Goal: Task Accomplishment & Management: Manage account settings

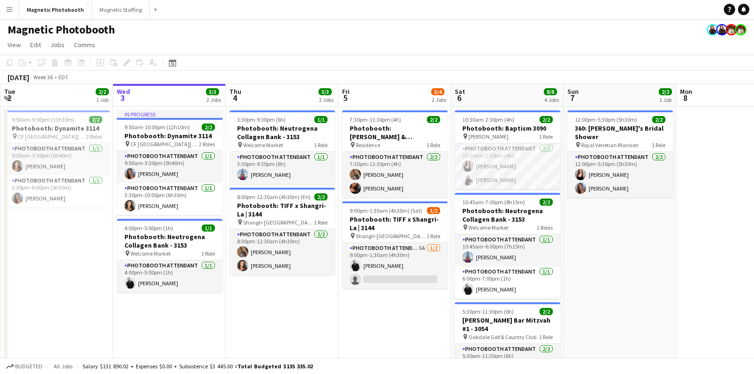
click at [307, 41] on app-page-menu "View Day view expanded Day view collapsed Month view Date picker Jump to [DATE]…" at bounding box center [377, 46] width 754 height 18
click at [276, 33] on div "Magnetic Photobooth" at bounding box center [377, 28] width 754 height 18
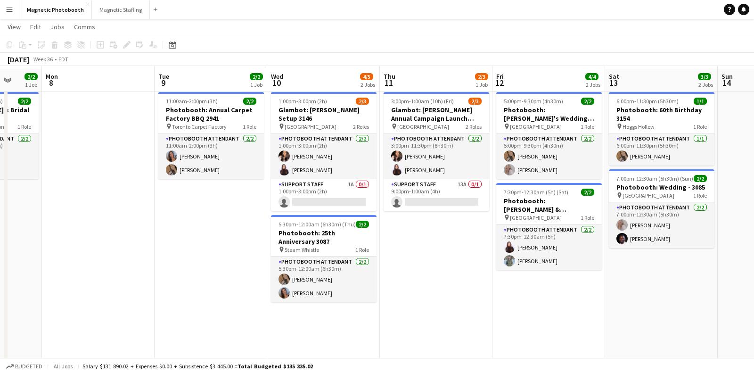
scroll to position [20, 0]
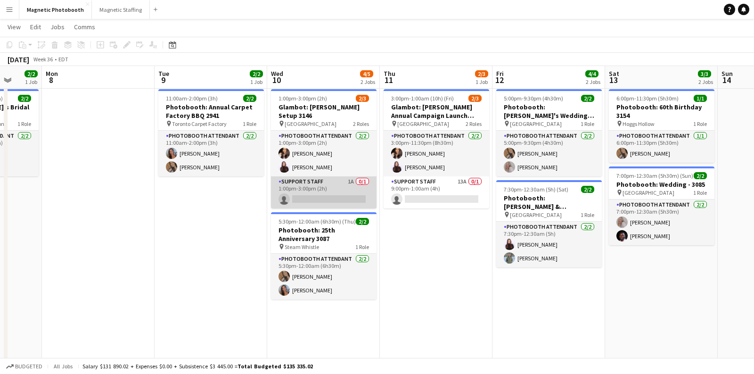
click at [336, 183] on app-card-role "Support Staff 1A 0/1 1:00pm-3:00pm (2h) single-neutral-actions" at bounding box center [324, 192] width 106 height 32
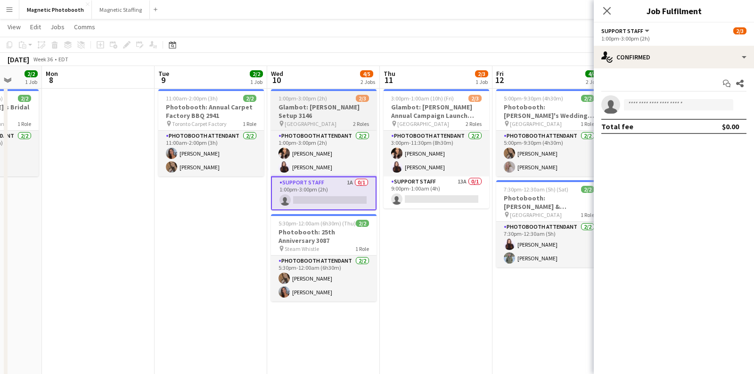
click at [305, 107] on h3 "Glambot: [PERSON_NAME] Setup 3146" at bounding box center [324, 111] width 106 height 17
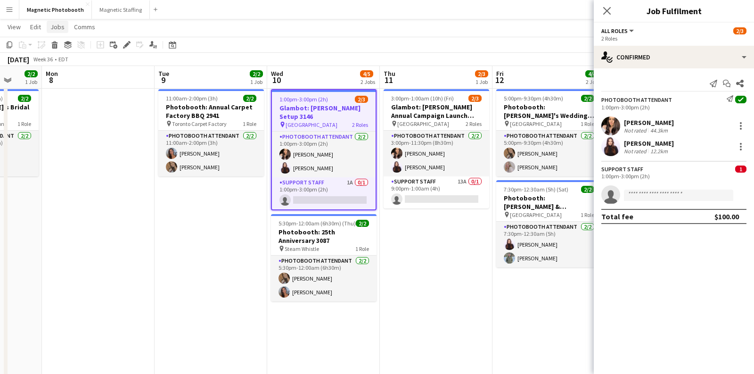
click at [50, 27] on span "Jobs" at bounding box center [57, 27] width 14 height 8
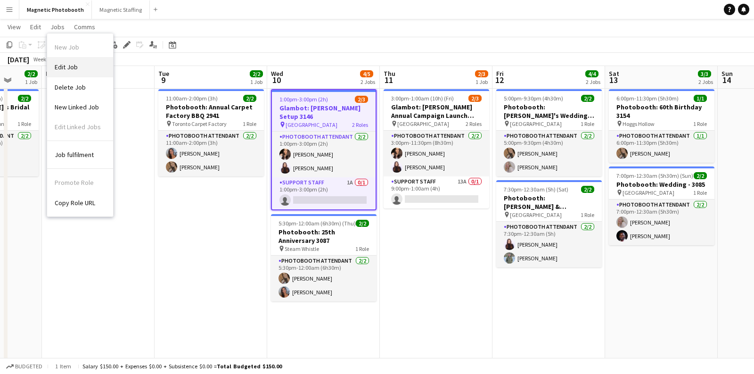
click at [64, 66] on span "Edit Job" at bounding box center [66, 67] width 23 height 8
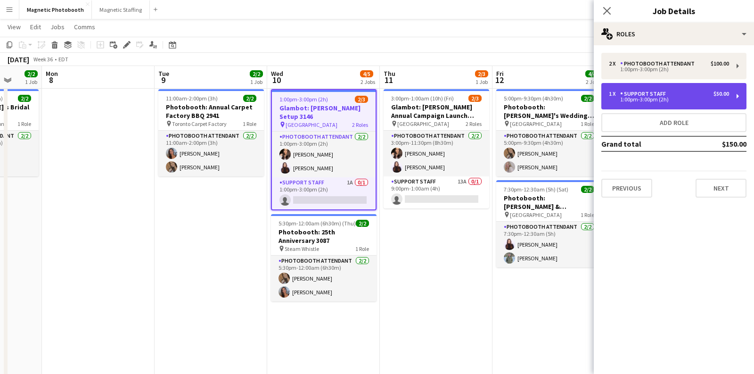
click at [708, 97] on div "1:00pm-3:00pm (2h)" at bounding box center [669, 99] width 120 height 5
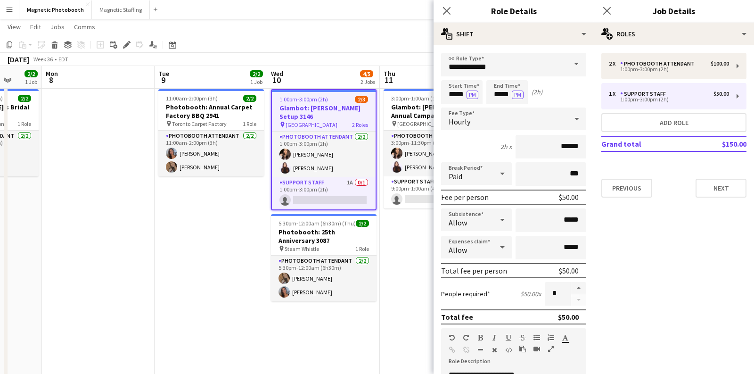
click at [217, 267] on app-date-cell "11:00am-2:00pm (3h) 2/2 Photobooth: Annual Carpet Factory BBQ 2941 pin Toronto …" at bounding box center [211, 287] width 113 height 404
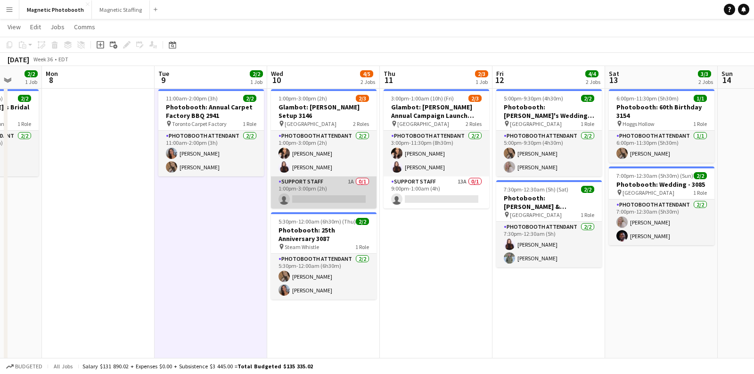
click at [318, 176] on app-card-role "Support Staff 1A 0/1 1:00pm-3:00pm (2h) single-neutral-actions" at bounding box center [324, 192] width 106 height 32
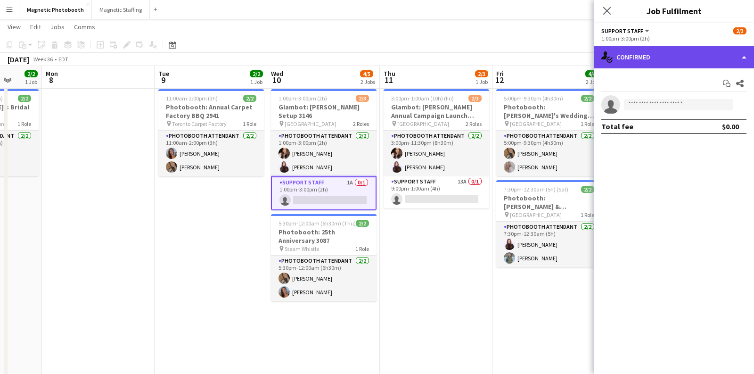
click at [684, 51] on div "single-neutral-actions-check-2 Confirmed" at bounding box center [674, 57] width 160 height 23
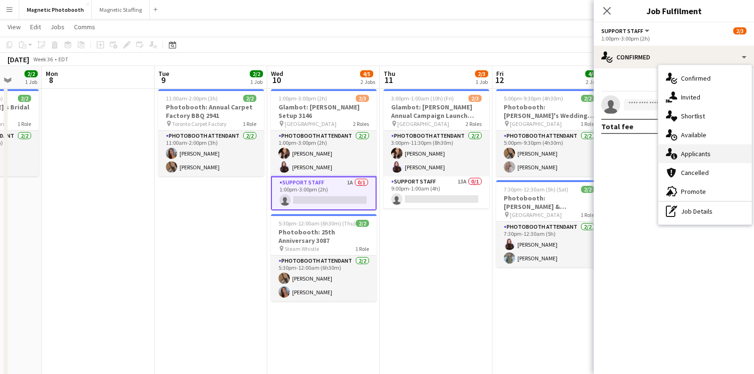
click at [689, 155] on span "Applicants" at bounding box center [696, 153] width 30 height 8
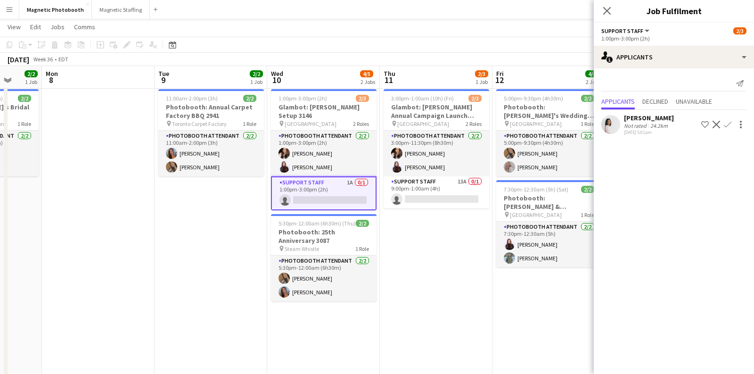
click at [689, 155] on mat-expansion-panel "users2 Applicants Send notification Applicants Declined Unavailable [PERSON_NAM…" at bounding box center [674, 220] width 160 height 305
click at [609, 9] on icon "Close pop-in" at bounding box center [606, 10] width 9 height 9
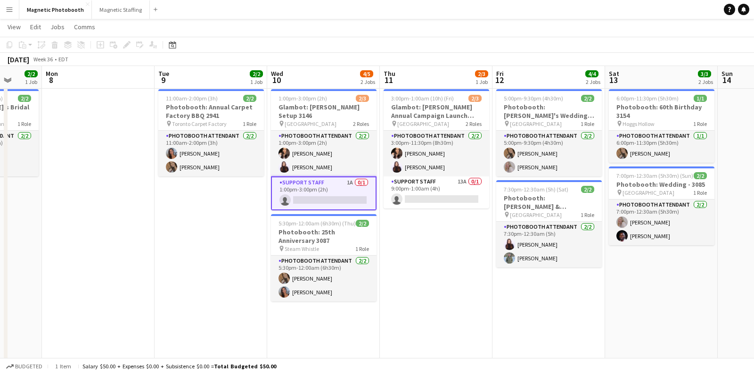
click at [181, 270] on app-date-cell "11:00am-2:00pm (3h) 2/2 Photobooth: Annual Carpet Factory BBQ 2941 pin Toronto …" at bounding box center [211, 287] width 113 height 404
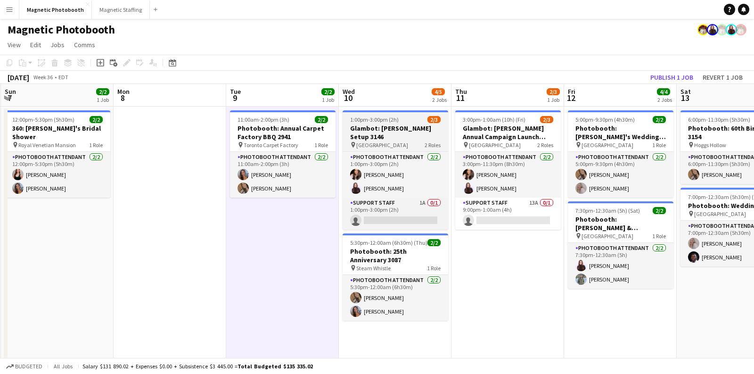
scroll to position [0, 345]
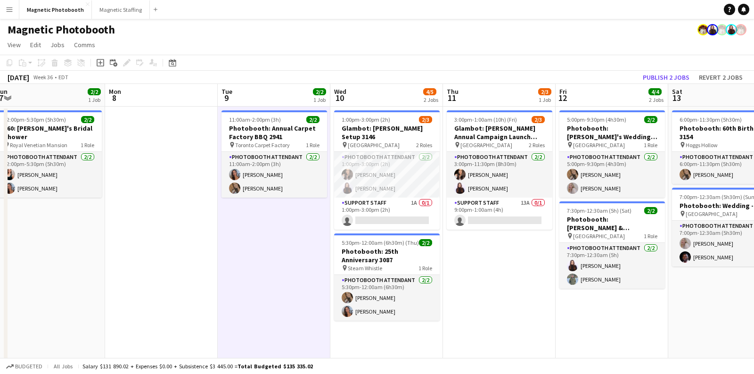
click at [165, 63] on div "Date picker [DATE] [DATE] [DATE] M [DATE] T [DATE] W [DATE] T [DATE] F [DATE] S…" at bounding box center [169, 62] width 21 height 11
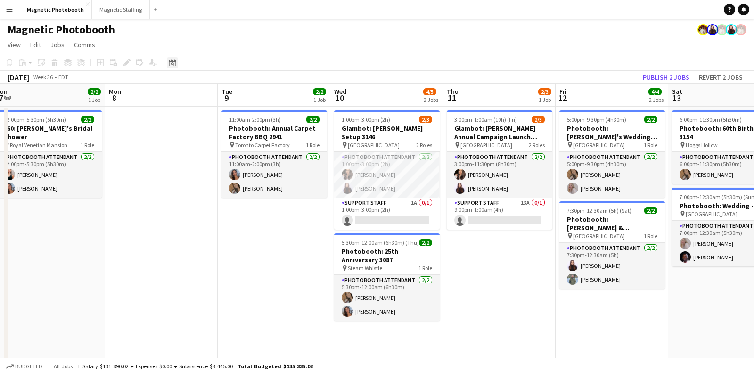
click at [172, 63] on icon at bounding box center [172, 63] width 3 height 3
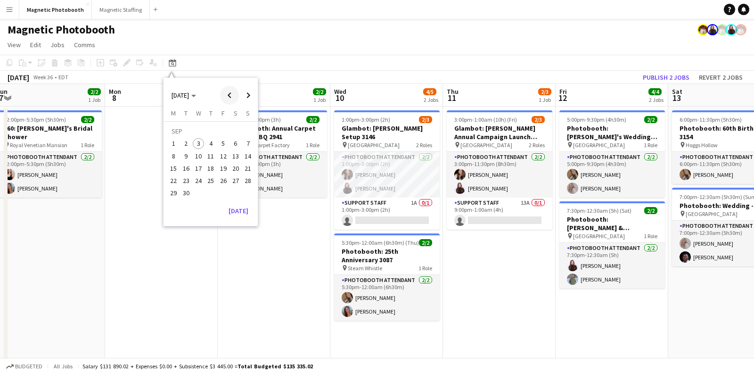
click at [233, 99] on span "Previous month" at bounding box center [229, 95] width 19 height 19
click at [230, 92] on span "Previous month" at bounding box center [229, 95] width 19 height 19
click at [212, 167] on span "19" at bounding box center [210, 170] width 11 height 11
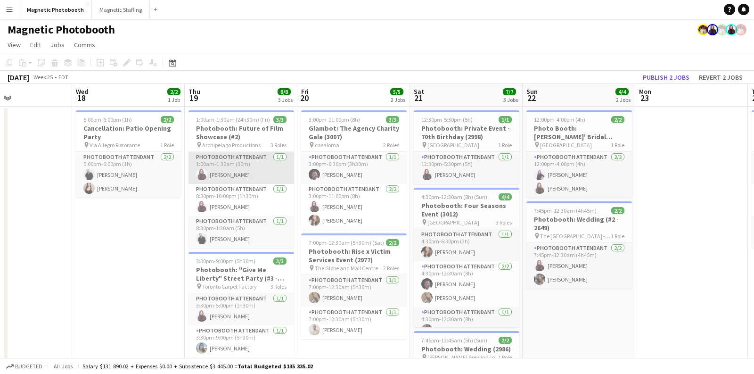
scroll to position [0, 384]
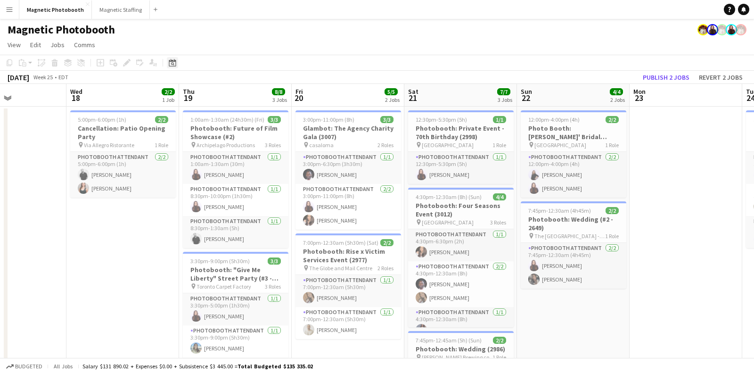
click at [168, 67] on div "Date picker" at bounding box center [172, 62] width 11 height 11
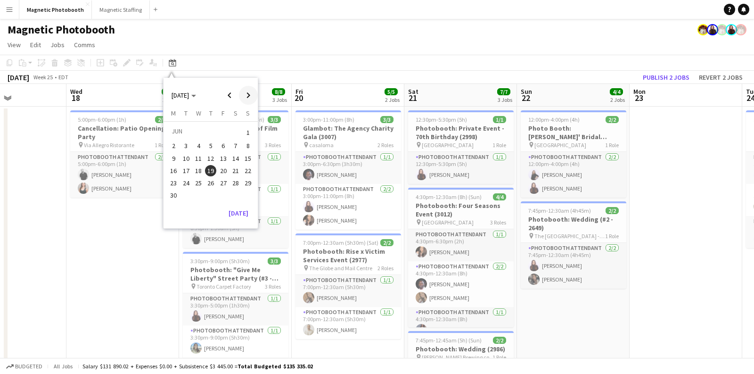
click at [240, 94] on span "Next month" at bounding box center [248, 95] width 19 height 19
click at [198, 156] on span "10" at bounding box center [198, 155] width 11 height 11
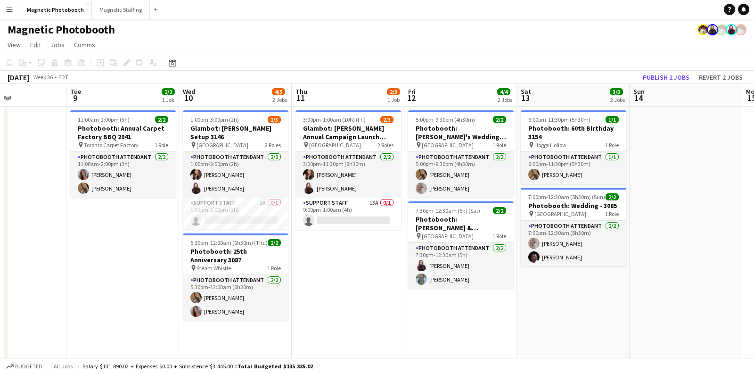
scroll to position [0, 323]
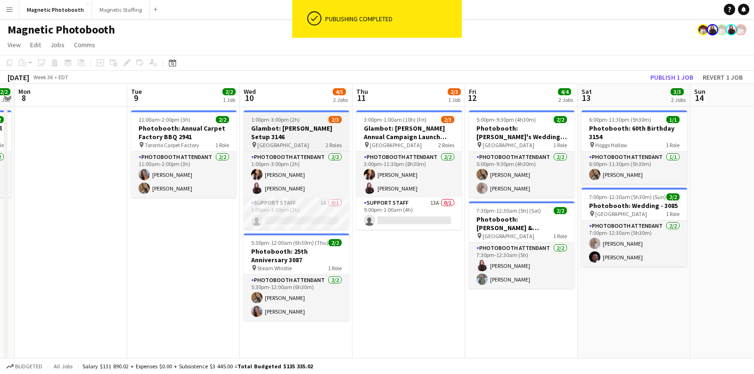
click at [287, 128] on h3 "Glambot: [PERSON_NAME] Setup 3146" at bounding box center [297, 132] width 106 height 17
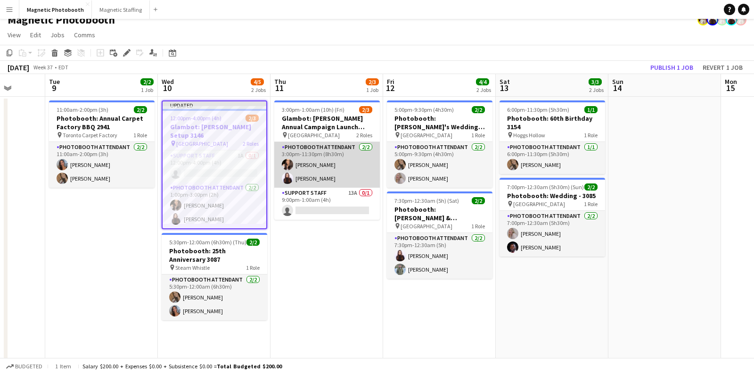
scroll to position [11, 0]
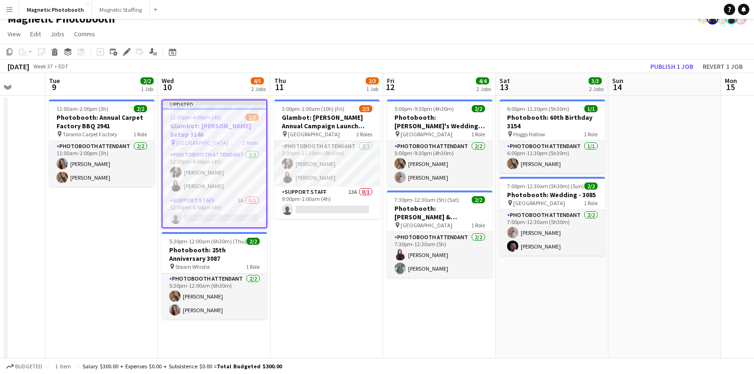
click at [337, 26] on app-page-menu "View Day view expanded Day view collapsed Month view Date picker Jump to [DATE]…" at bounding box center [377, 35] width 754 height 18
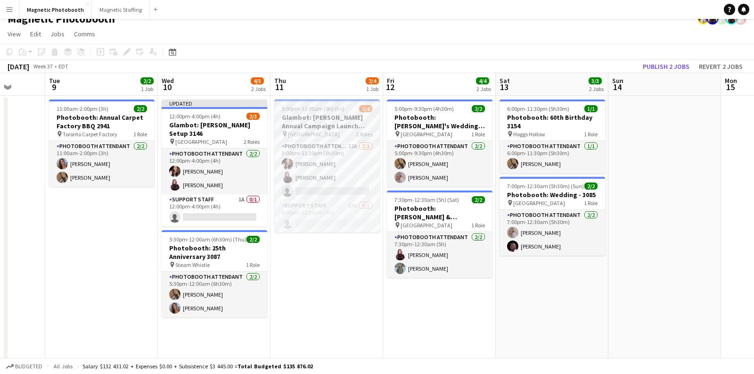
click at [302, 131] on span "[GEOGRAPHIC_DATA]" at bounding box center [314, 134] width 52 height 7
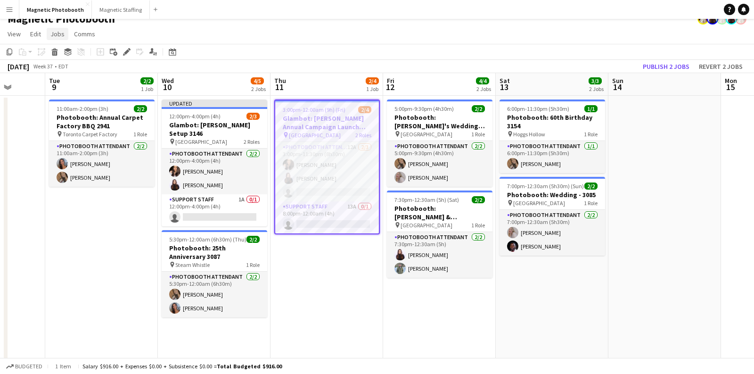
click at [61, 37] on link "Jobs" at bounding box center [58, 34] width 22 height 12
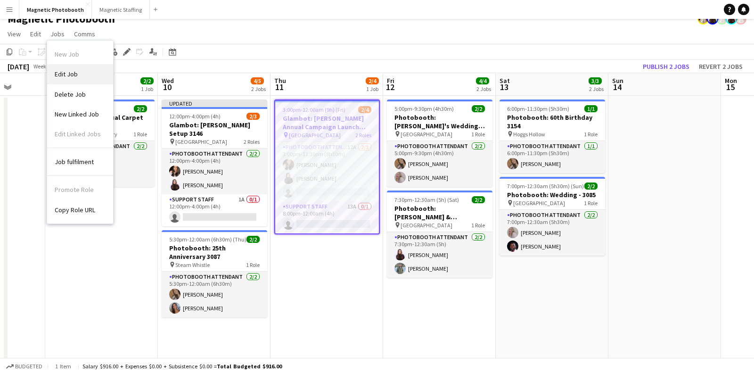
click at [82, 74] on link "Edit Job" at bounding box center [80, 74] width 66 height 20
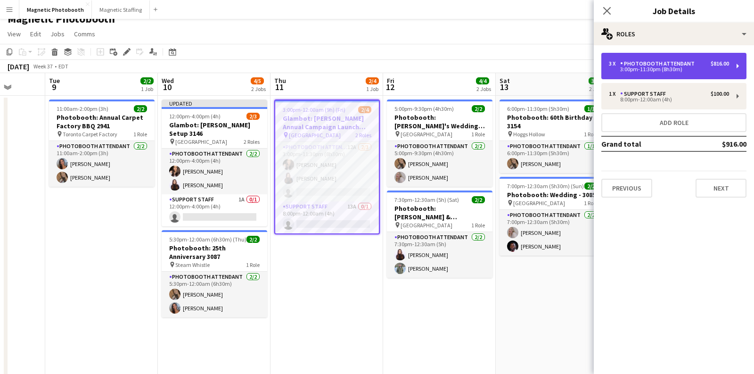
click at [662, 71] on div "3:00pm-11:30pm (8h30m)" at bounding box center [669, 69] width 120 height 5
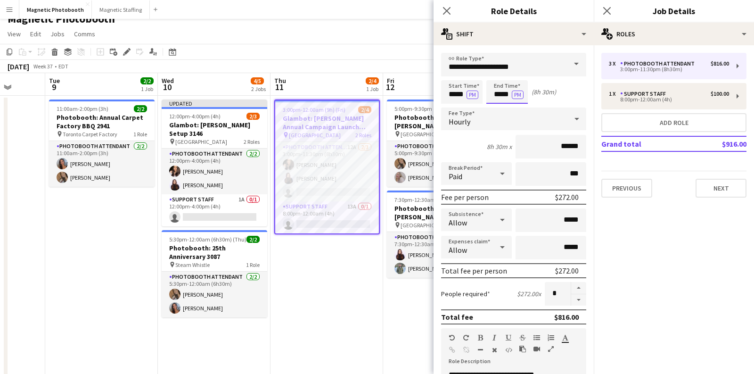
click at [497, 96] on input "*****" at bounding box center [506, 92] width 41 height 24
type input "*****"
click at [522, 93] on button "PM" at bounding box center [518, 94] width 12 height 8
click at [555, 91] on div "Start Time ***** PM End Time ***** AM (9h)" at bounding box center [513, 92] width 145 height 24
click at [446, 12] on icon "Close pop-in" at bounding box center [446, 10] width 9 height 9
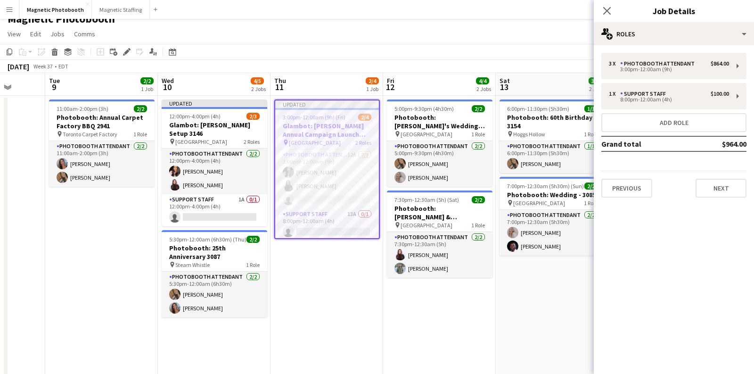
click at [328, 299] on app-date-cell "Updated 3:00pm-12:00am (9h) (Fri) 2/4 Glambot: [PERSON_NAME] Annual Campaign La…" at bounding box center [327, 301] width 113 height 411
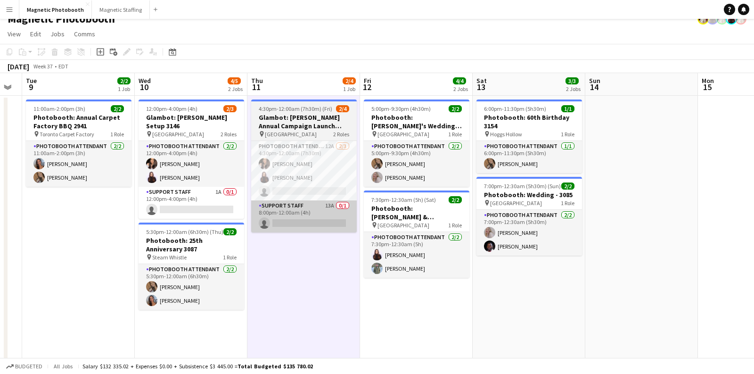
scroll to position [0, 316]
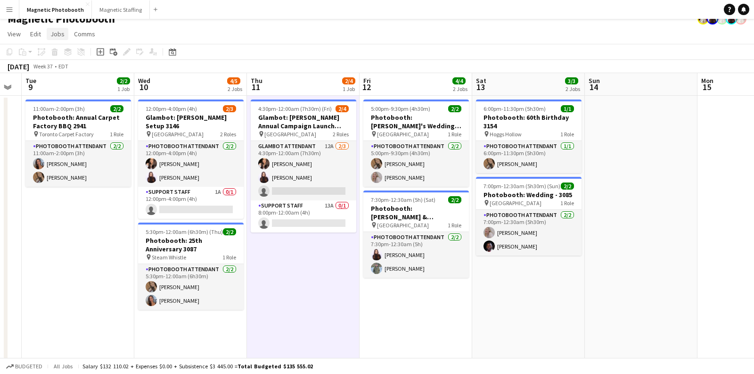
click at [54, 33] on span "Jobs" at bounding box center [57, 34] width 14 height 8
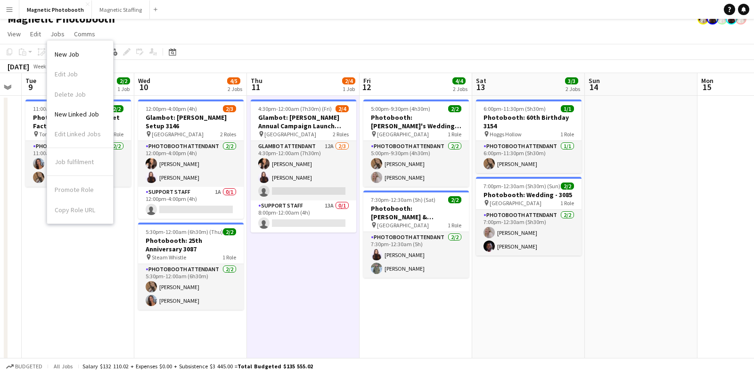
click at [70, 291] on app-date-cell "11:00am-2:00pm (3h) 2/2 Photobooth: Annual Carpet Factory BBQ 2941 pin Toronto …" at bounding box center [78, 301] width 113 height 411
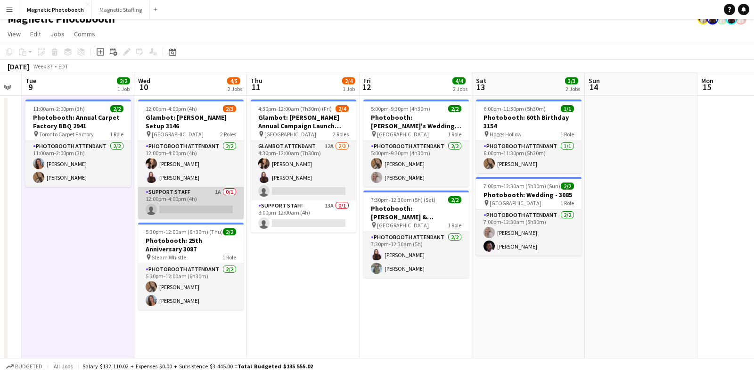
click at [189, 188] on app-card-role "Support Staff 1A 0/1 12:00pm-4:00pm (4h) single-neutral-actions" at bounding box center [191, 203] width 106 height 32
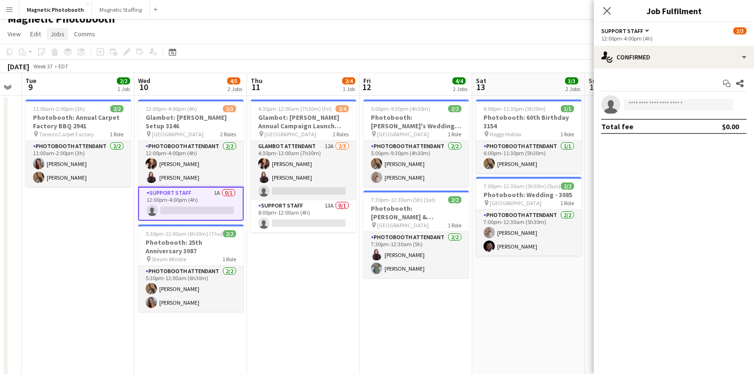
click at [61, 35] on span "Jobs" at bounding box center [57, 34] width 14 height 8
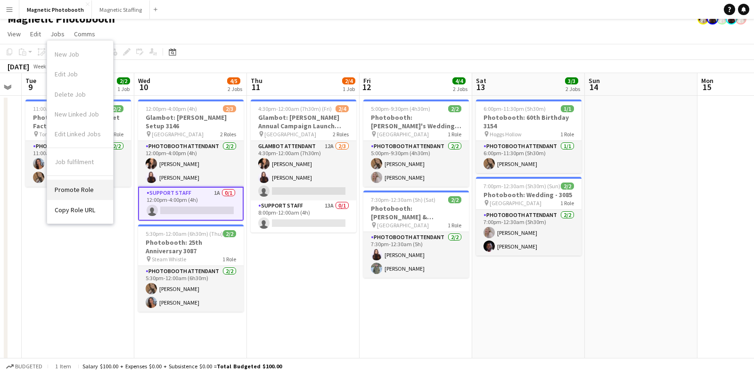
click at [79, 190] on span "Promote Role" at bounding box center [74, 189] width 39 height 8
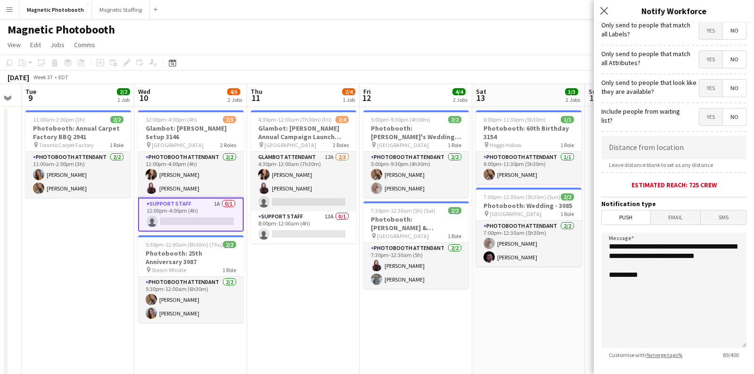
scroll to position [91, 0]
click at [646, 146] on input at bounding box center [673, 147] width 145 height 24
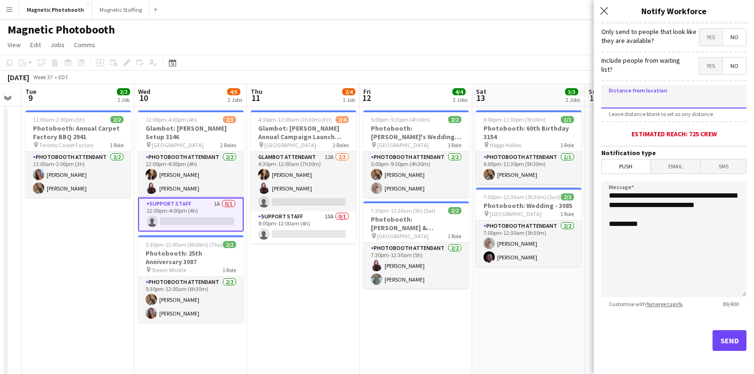
scroll to position [143, 0]
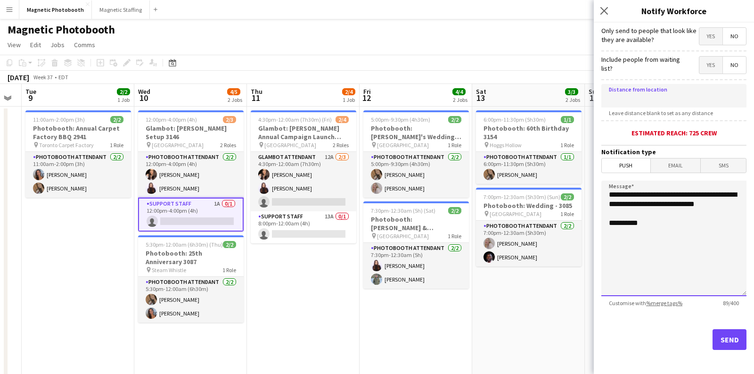
click at [656, 227] on textarea "**********" at bounding box center [673, 237] width 145 height 115
click at [674, 171] on span "Email" at bounding box center [676, 165] width 50 height 14
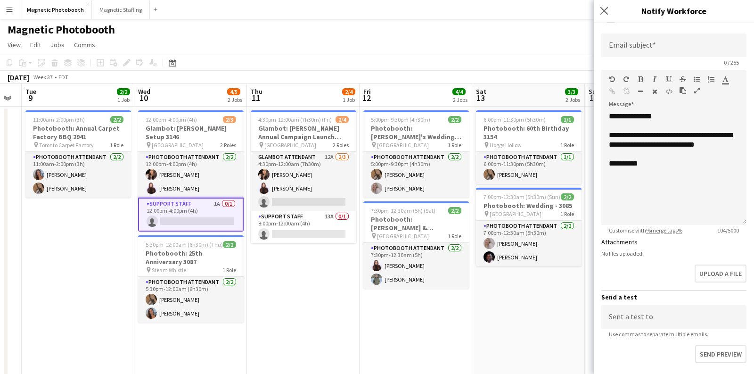
scroll to position [347, 0]
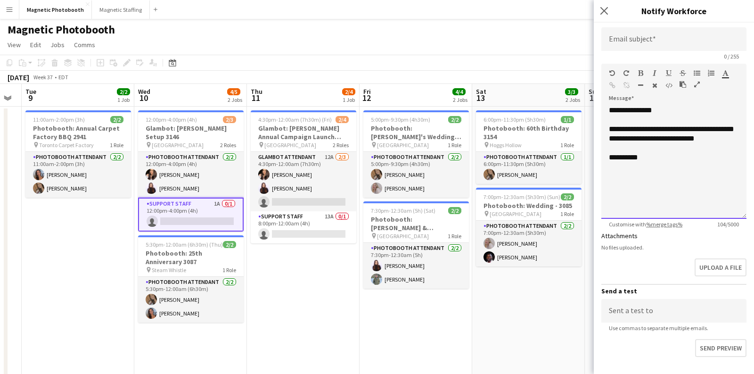
click at [686, 164] on div "**********" at bounding box center [673, 162] width 145 height 113
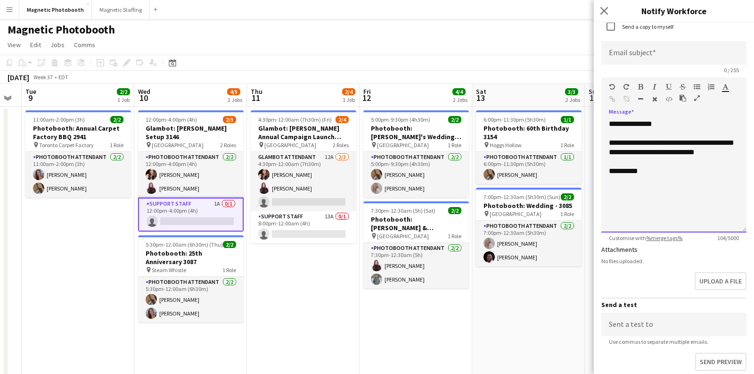
scroll to position [332, 0]
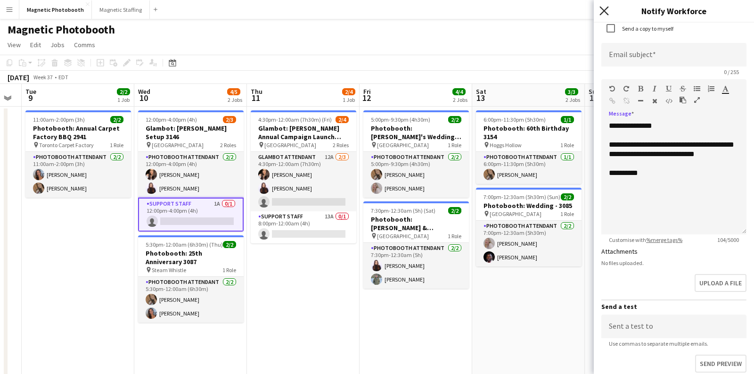
click at [604, 10] on icon at bounding box center [603, 10] width 9 height 9
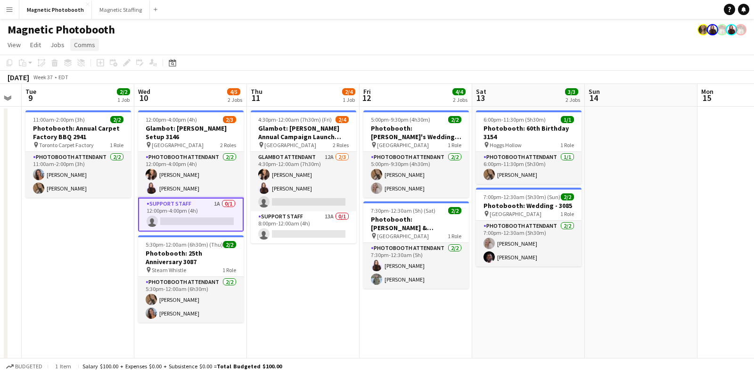
click at [90, 48] on span "Comms" at bounding box center [84, 45] width 21 height 8
click at [158, 40] on app-page-menu "View Day view expanded Day view collapsed Month view Date picker Jump to [DATE]…" at bounding box center [377, 46] width 754 height 18
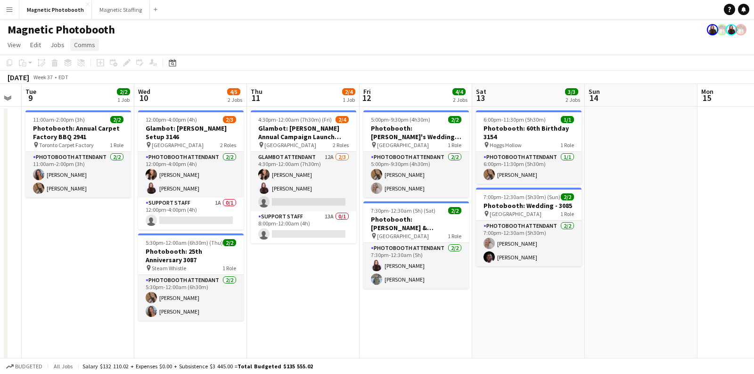
click at [82, 45] on span "Comms" at bounding box center [84, 45] width 21 height 8
click at [206, 43] on app-page-menu "View Day view expanded Day view collapsed Month view Date picker Jump to [DATE]…" at bounding box center [377, 46] width 754 height 18
click at [176, 41] on app-page-menu "View Day view expanded Day view collapsed Month view Date picker Jump to [DATE]…" at bounding box center [377, 46] width 754 height 18
click at [79, 49] on link "Comms" at bounding box center [84, 45] width 29 height 12
click at [169, 33] on div "Magnetic Photobooth" at bounding box center [377, 28] width 754 height 18
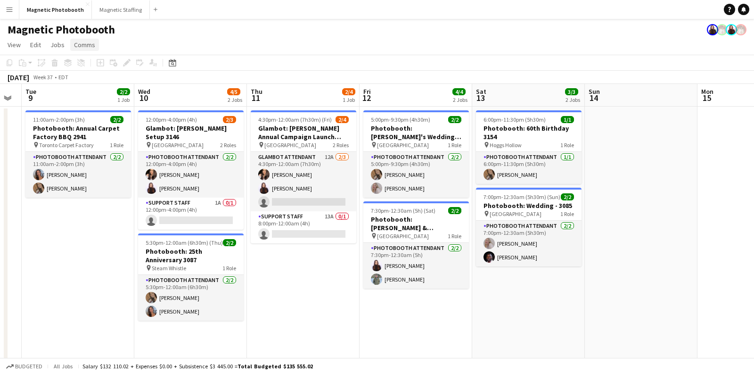
click at [85, 42] on span "Comms" at bounding box center [84, 45] width 21 height 8
click at [114, 65] on span "Notify confirmed crew" at bounding box center [108, 65] width 63 height 8
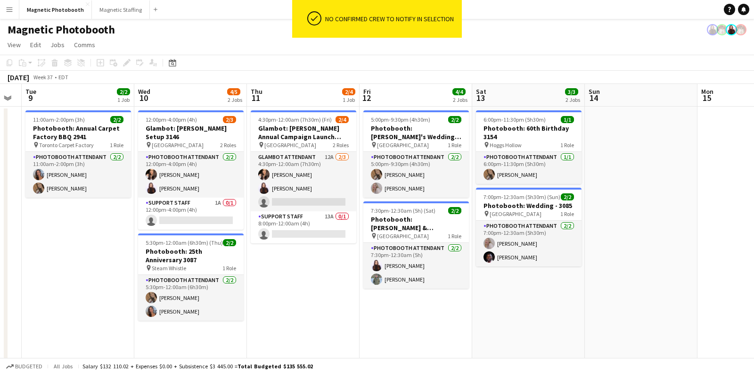
click at [156, 49] on app-page-menu "View Day view expanded Day view collapsed Month view Date picker Jump to [DATE]…" at bounding box center [377, 46] width 754 height 18
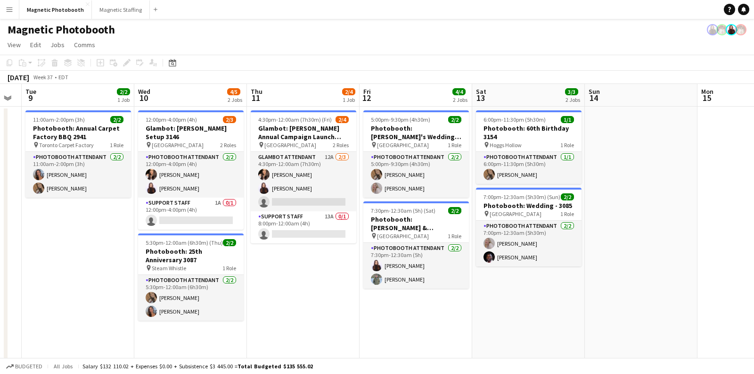
click at [283, 288] on app-date-cell "4:30pm-12:00am (7h30m) (Fri) 2/4 Glambot: [PERSON_NAME] Annual Campaign Launch …" at bounding box center [303, 309] width 113 height 404
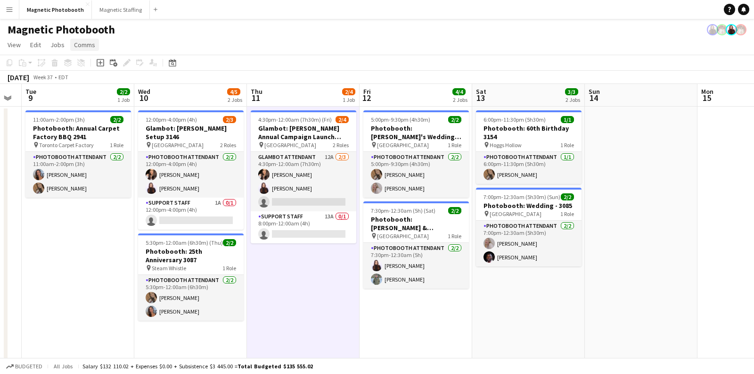
click at [88, 44] on span "Comms" at bounding box center [84, 45] width 21 height 8
click at [8, 4] on button "Menu" at bounding box center [9, 9] width 19 height 19
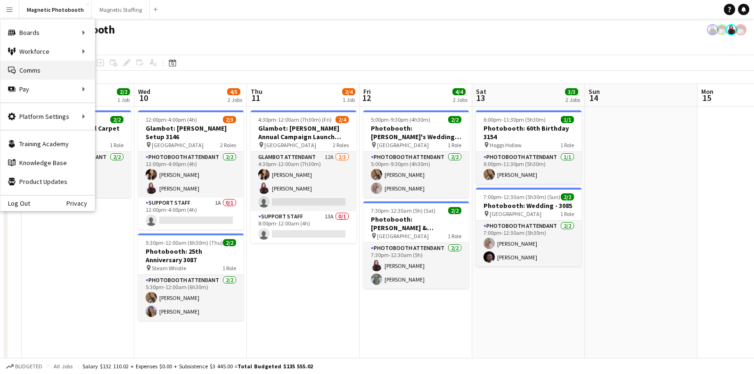
click at [31, 73] on link "Comms Comms" at bounding box center [47, 70] width 94 height 19
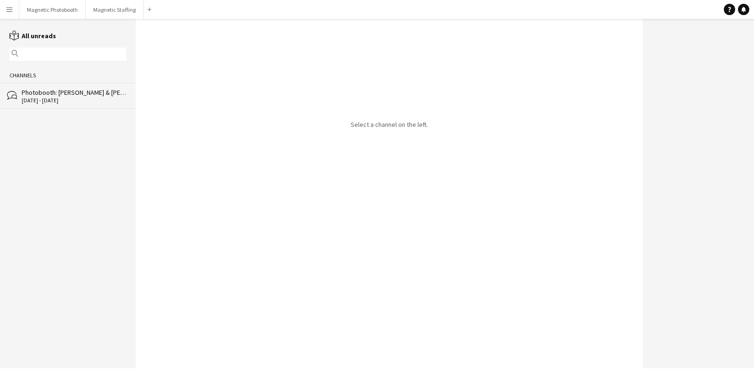
click at [42, 100] on div "[DATE] - [DATE]" at bounding box center [74, 100] width 105 height 7
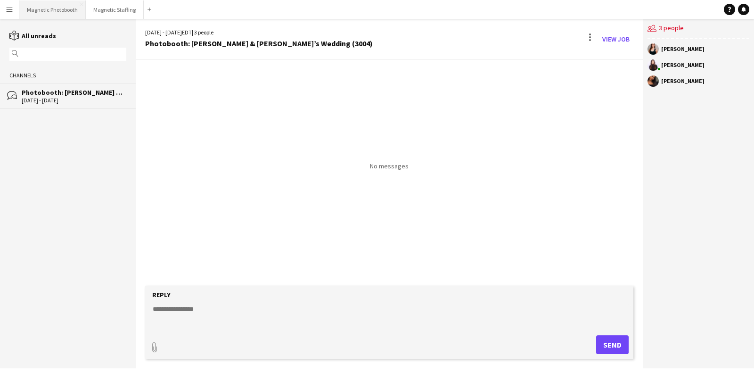
click at [34, 13] on button "Magnetic Photobooth Close" at bounding box center [52, 9] width 66 height 18
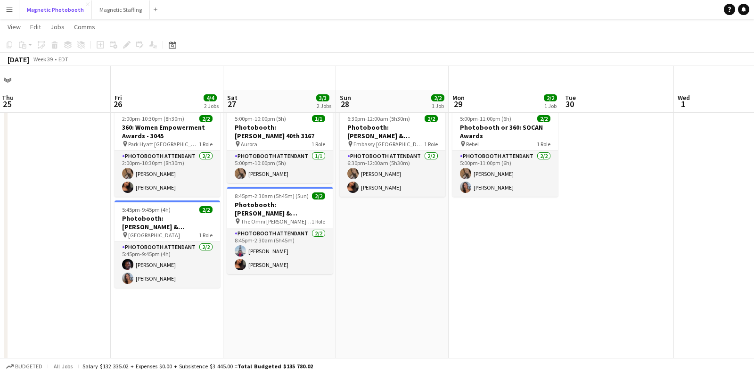
scroll to position [24, 0]
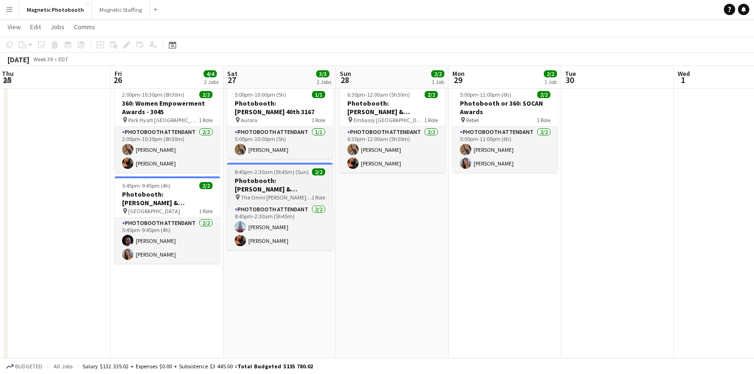
click at [261, 176] on h3 "Photobooth: [PERSON_NAME] & [PERSON_NAME]'s Wedding - 3136" at bounding box center [280, 184] width 106 height 17
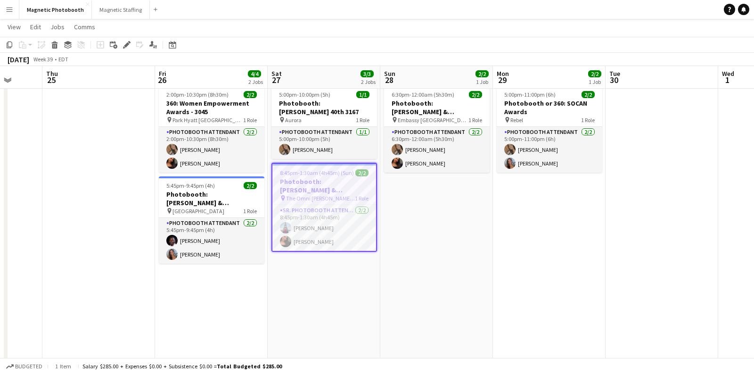
scroll to position [0, 286]
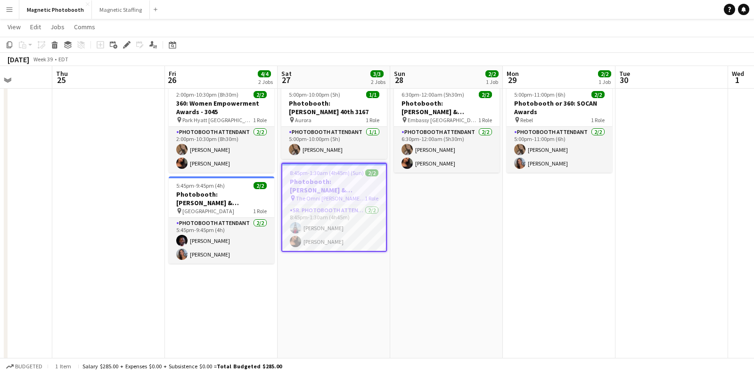
click at [409, 287] on app-date-cell "6:30pm-12:00am (5h30m) (Mon) 2/2 Photobooth: [PERSON_NAME] & [PERSON_NAME] Wedd…" at bounding box center [446, 284] width 113 height 404
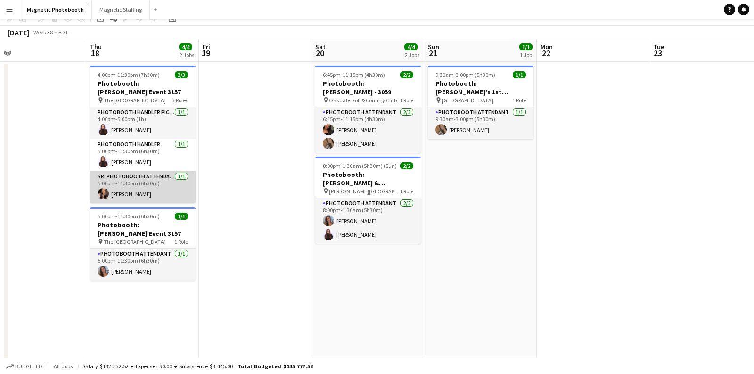
scroll to position [0, 0]
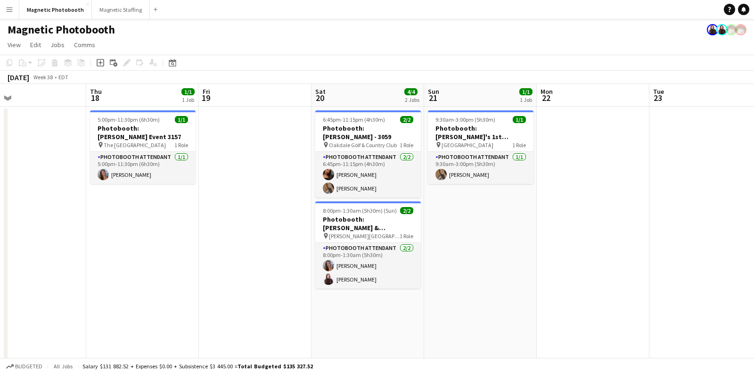
click at [283, 48] on app-page-menu "View Day view expanded Day view collapsed Month view Date picker Jump to [DATE]…" at bounding box center [377, 46] width 754 height 18
click at [14, 11] on button "Menu" at bounding box center [9, 9] width 19 height 19
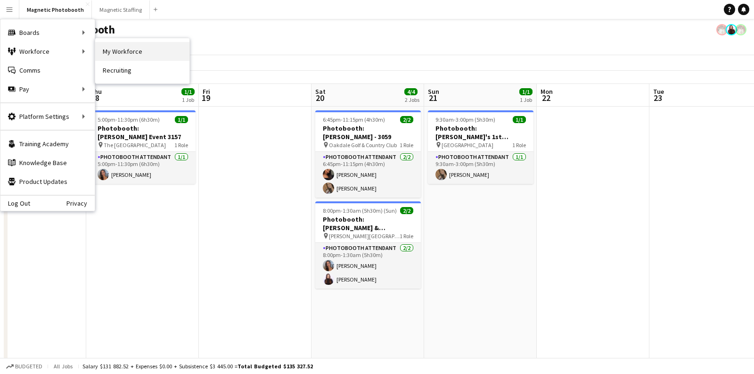
click at [118, 51] on link "My Workforce" at bounding box center [142, 51] width 94 height 19
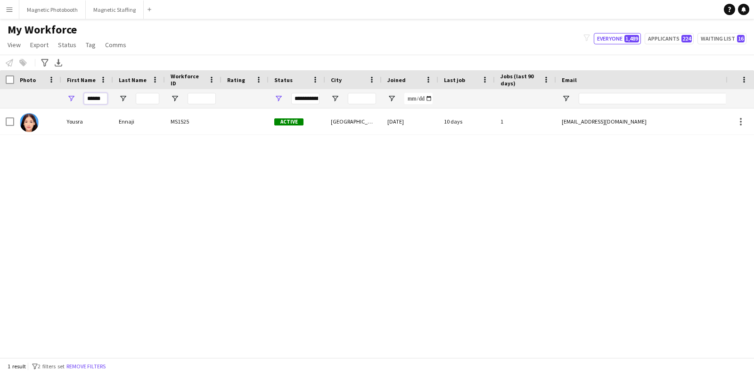
click at [98, 97] on input "******" at bounding box center [96, 98] width 24 height 11
type input "*"
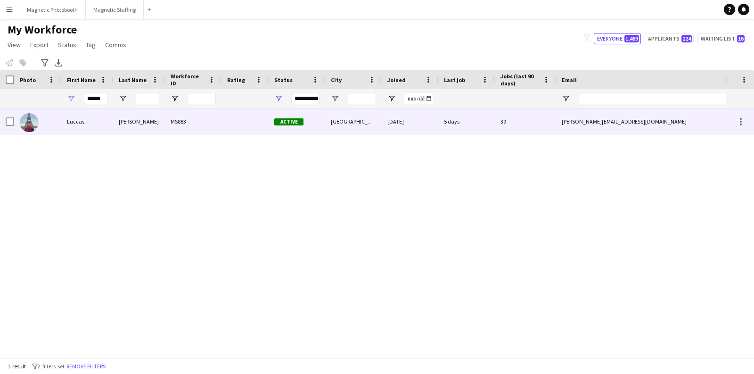
click at [94, 126] on div "Luccas" at bounding box center [87, 121] width 52 height 26
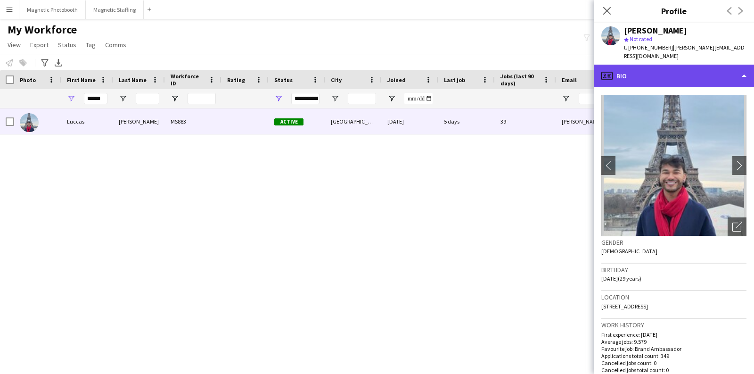
click at [638, 65] on div "profile Bio" at bounding box center [674, 76] width 160 height 23
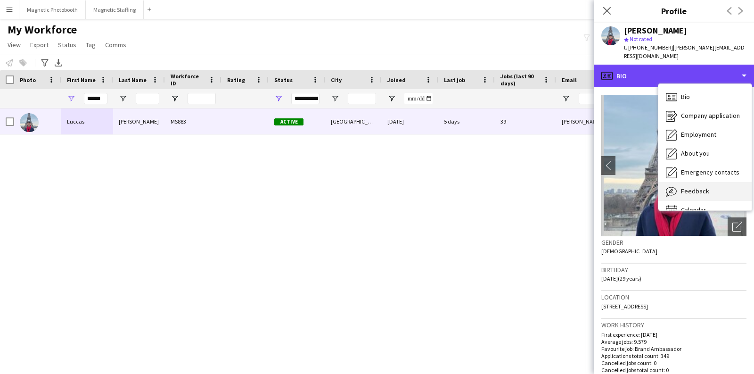
scroll to position [13, 0]
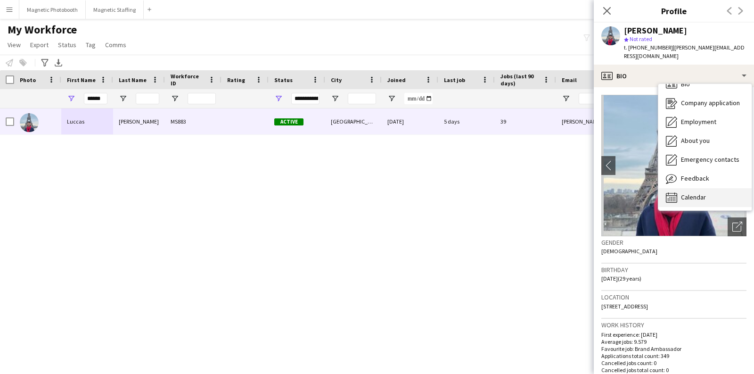
click at [676, 192] on icon "Calendar" at bounding box center [671, 197] width 11 height 11
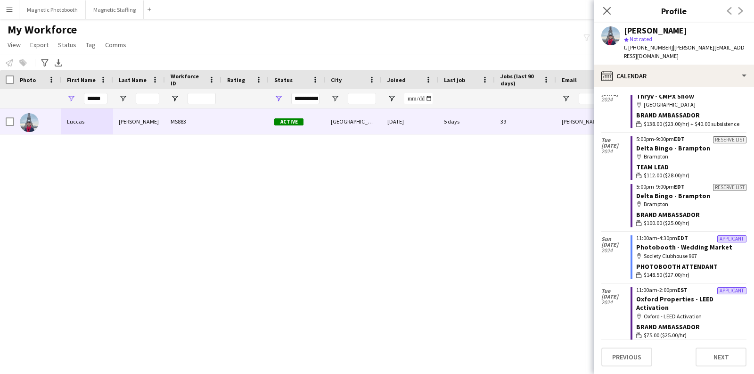
scroll to position [6931, 0]
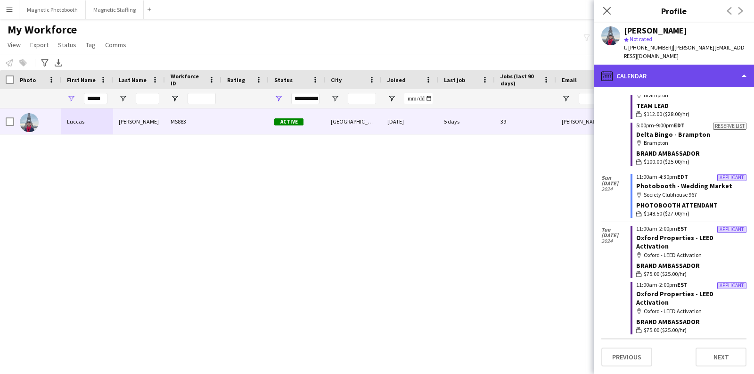
click at [742, 66] on div "calendar-full Calendar" at bounding box center [674, 76] width 160 height 23
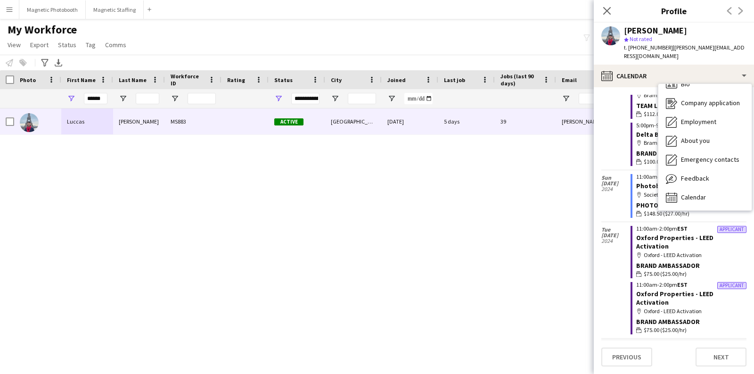
click at [634, 17] on div "Close pop-in Profile Previous Next" at bounding box center [674, 11] width 160 height 23
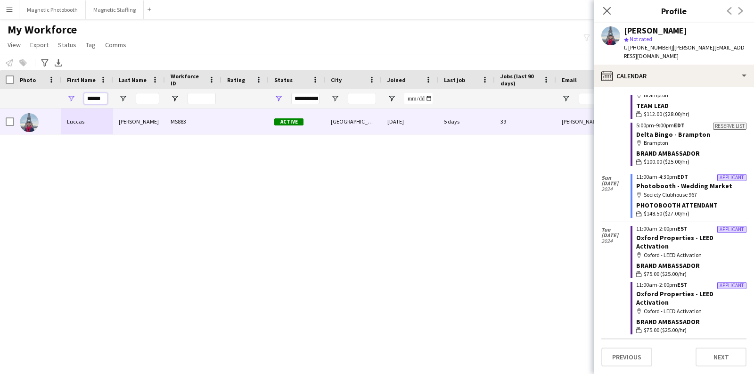
click at [104, 101] on input "******" at bounding box center [96, 98] width 24 height 11
type input "*"
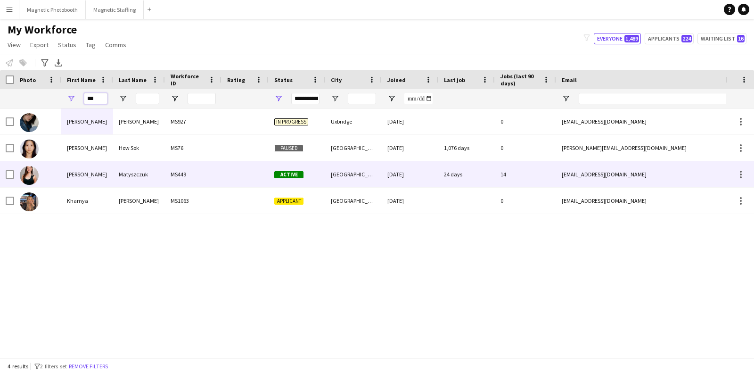
type input "***"
click at [96, 173] on div "[PERSON_NAME]" at bounding box center [87, 174] width 52 height 26
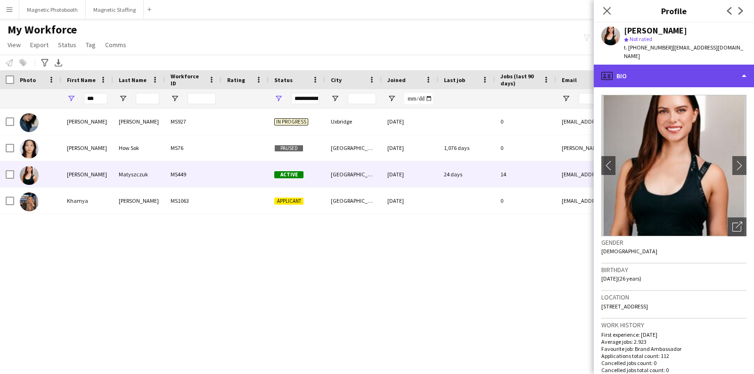
click at [654, 73] on div "profile Bio" at bounding box center [674, 76] width 160 height 23
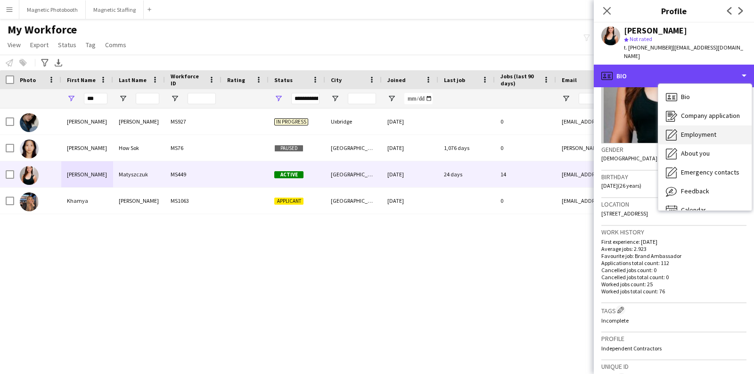
scroll to position [13, 0]
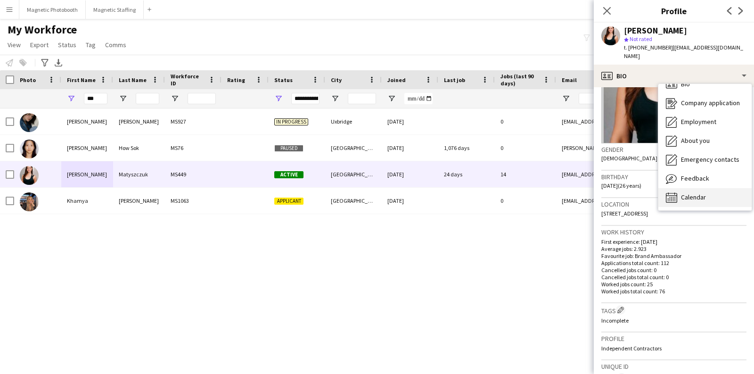
click at [693, 193] on span "Calendar" at bounding box center [693, 197] width 25 height 8
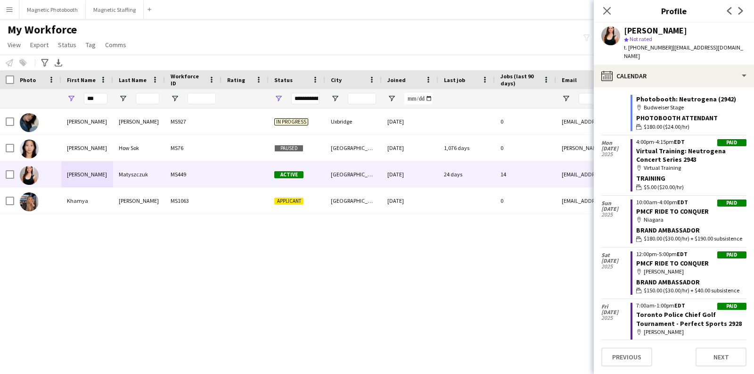
scroll to position [1676, 0]
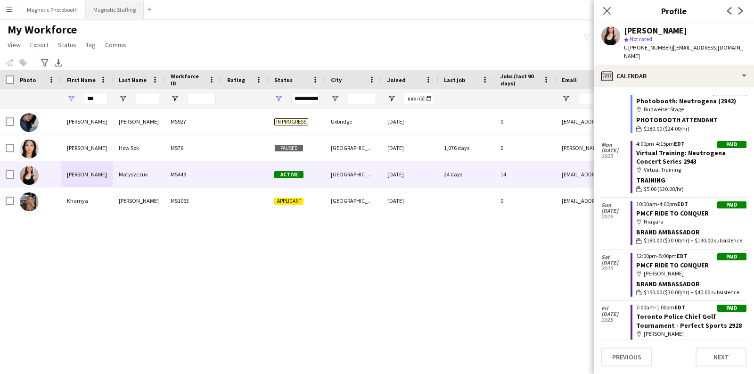
click at [128, 10] on button "Magnetic Staffing Close" at bounding box center [115, 9] width 58 height 18
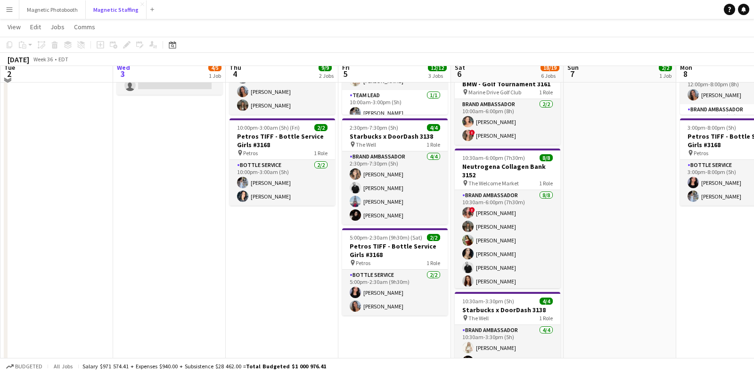
scroll to position [128, 0]
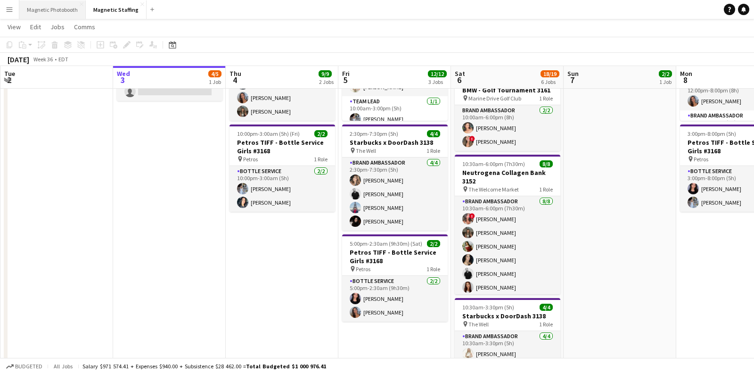
click at [63, 10] on button "Magnetic Photobooth Close" at bounding box center [52, 9] width 66 height 18
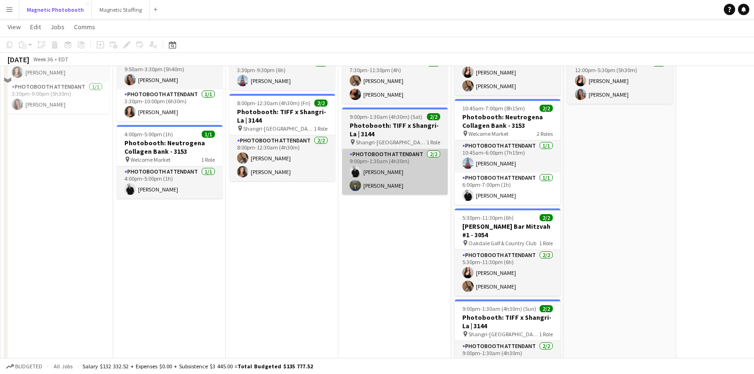
scroll to position [30, 0]
